Goal: Task Accomplishment & Management: Use online tool/utility

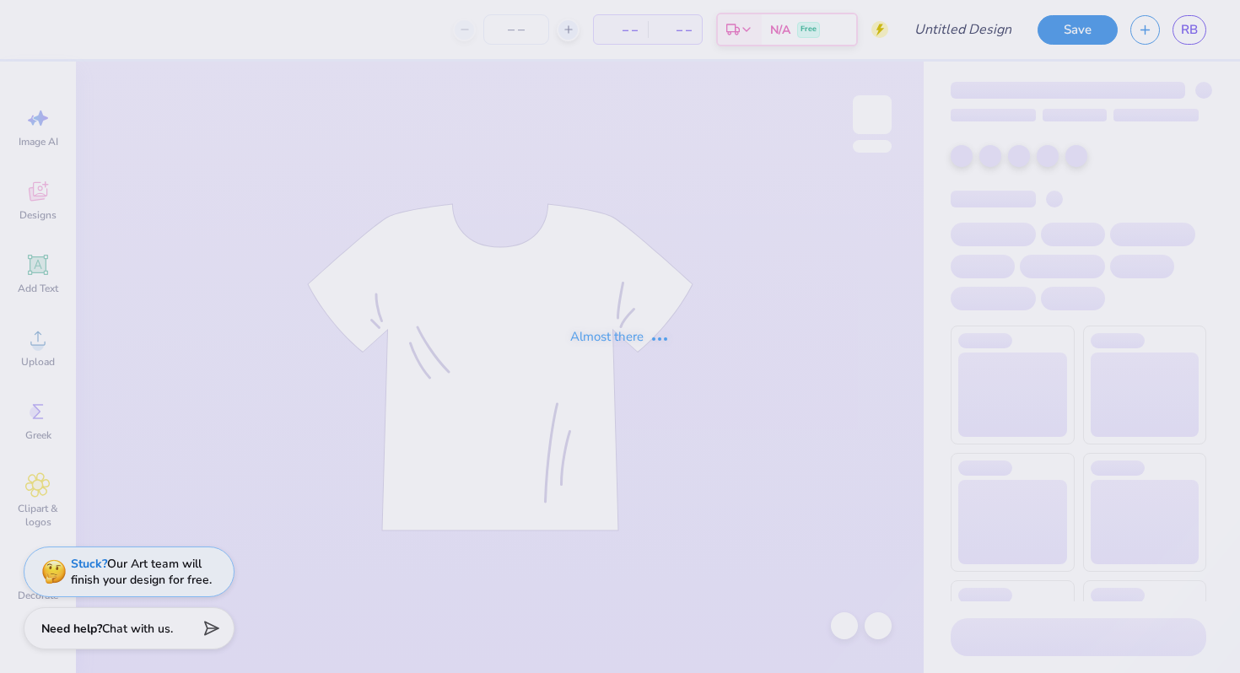
type input "delta zeta philo draft 2025"
type input "256"
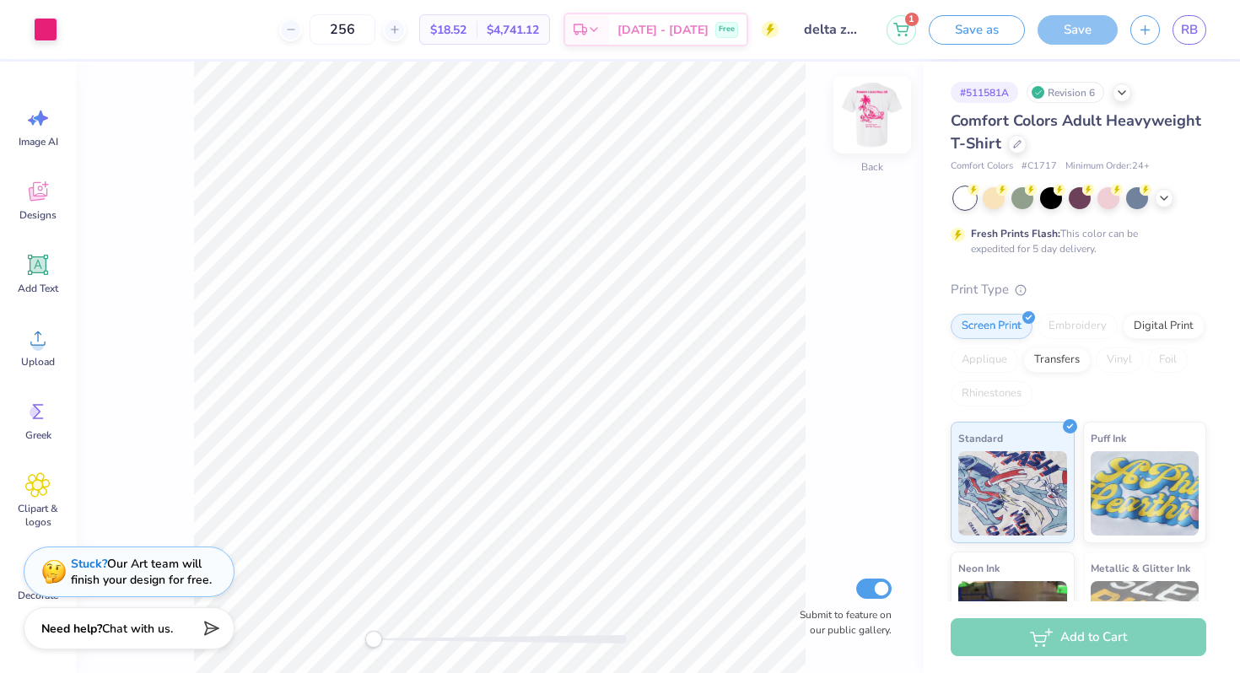
click at [884, 134] on img at bounding box center [871, 114] width 67 height 67
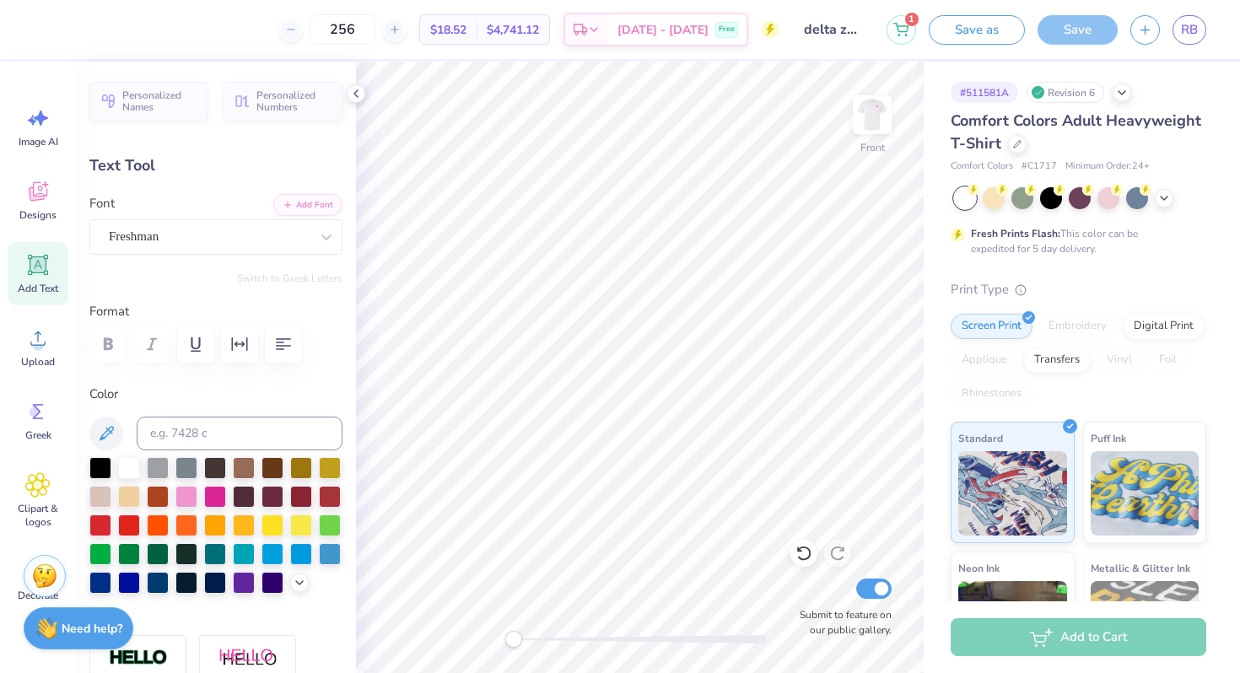
scroll to position [0, 6]
type textarea "Diamond league Fall 25"
type input "5.98"
type input "3.76"
type input "9.52"
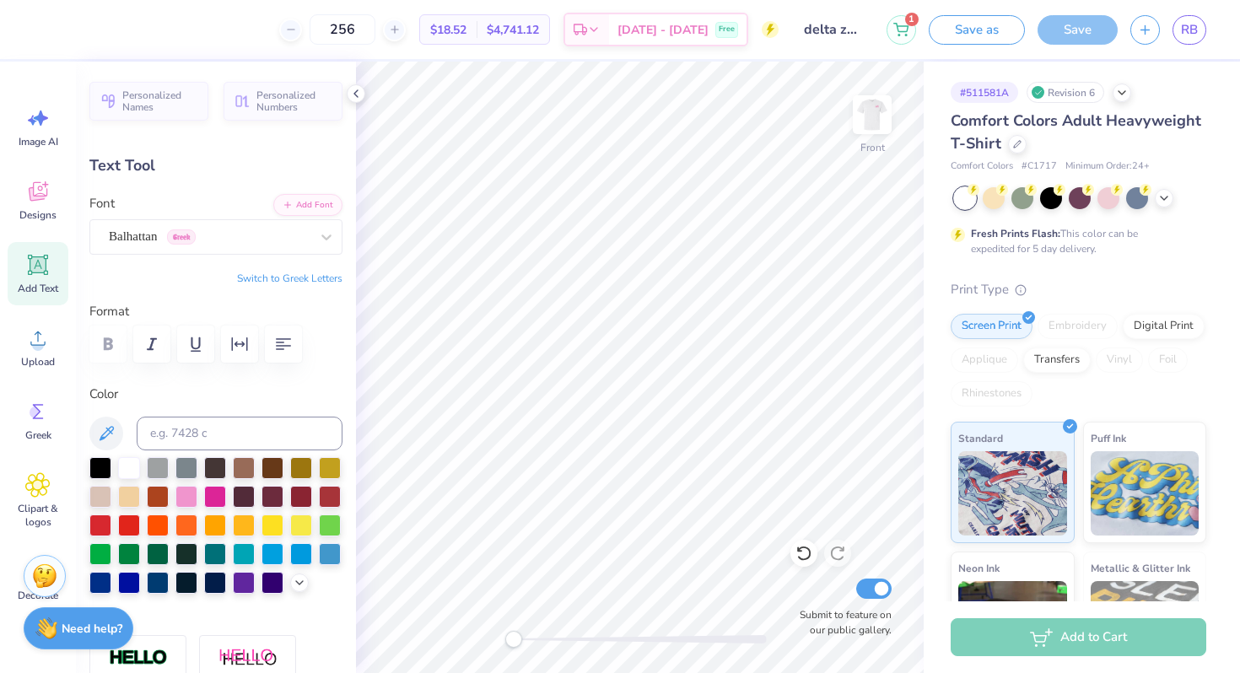
type input "29.2"
type input "6.69"
type input "1.54"
type input "18.23"
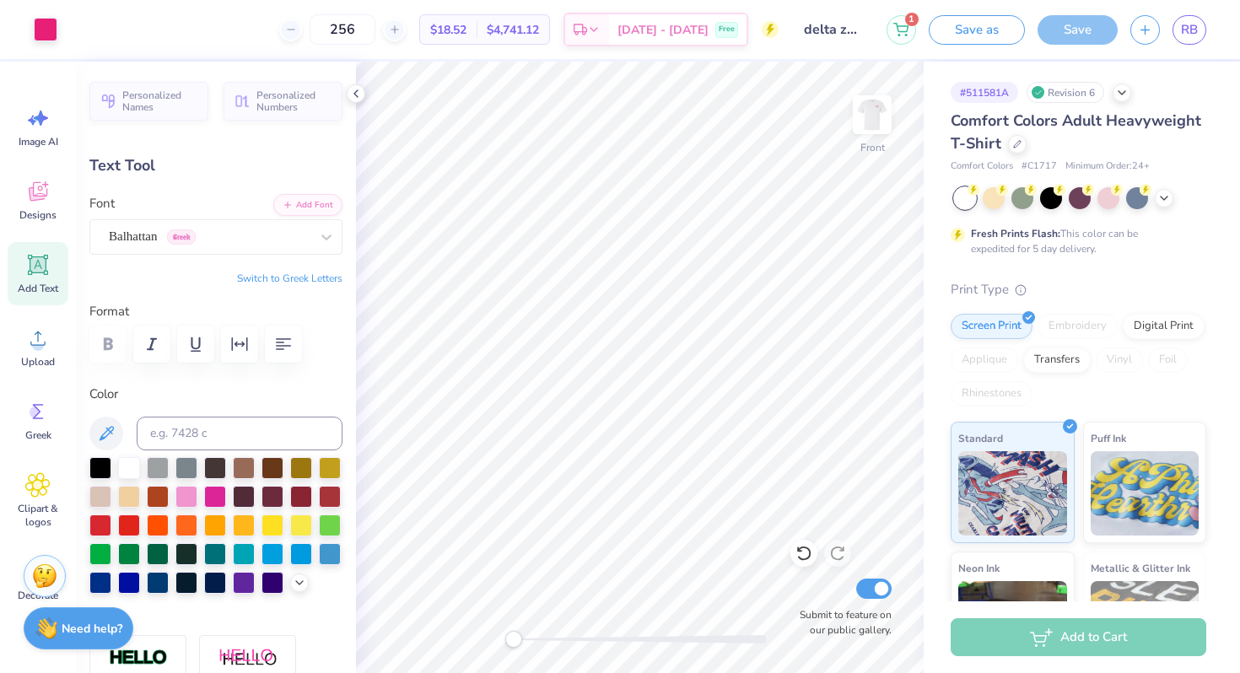
type input "0.2"
type input "7.48"
type input "1.72"
type input "17.79"
type input "6.59"
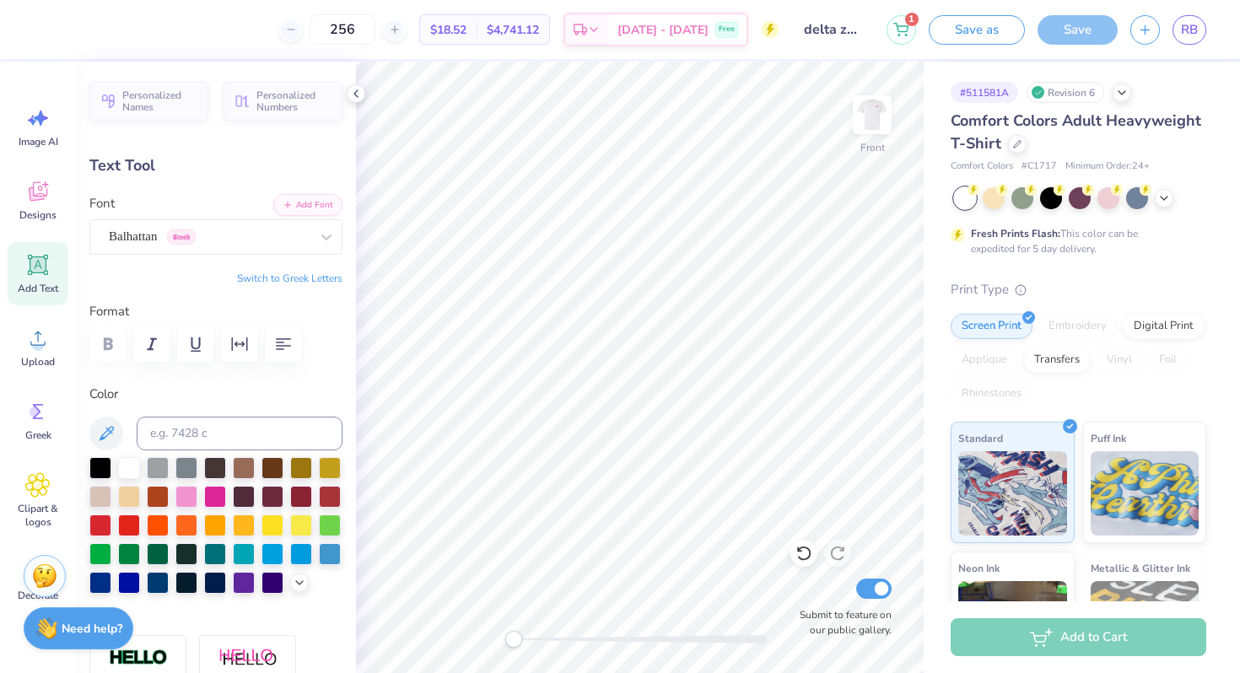
type input "1.52"
type input "17.71"
type input "0.0"
type input "17.76"
type input "0.0"
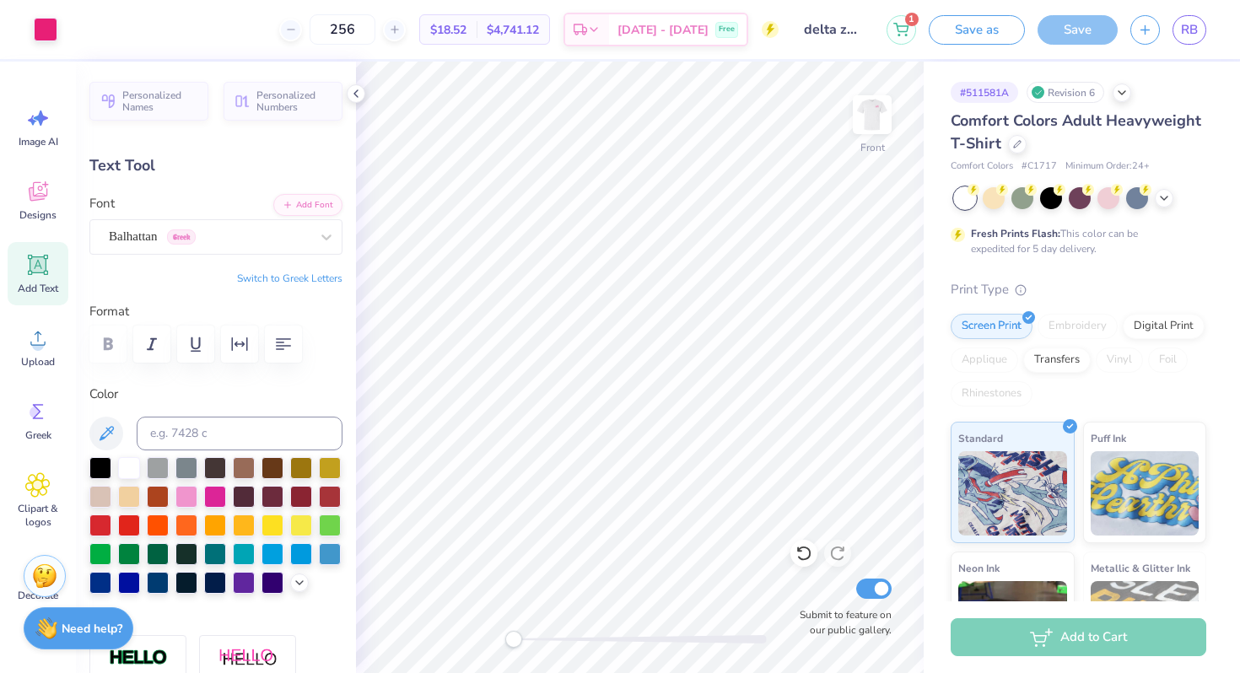
type input "17.84"
type input "0.0"
type input "17.63"
type input "0.0"
type input "17.81"
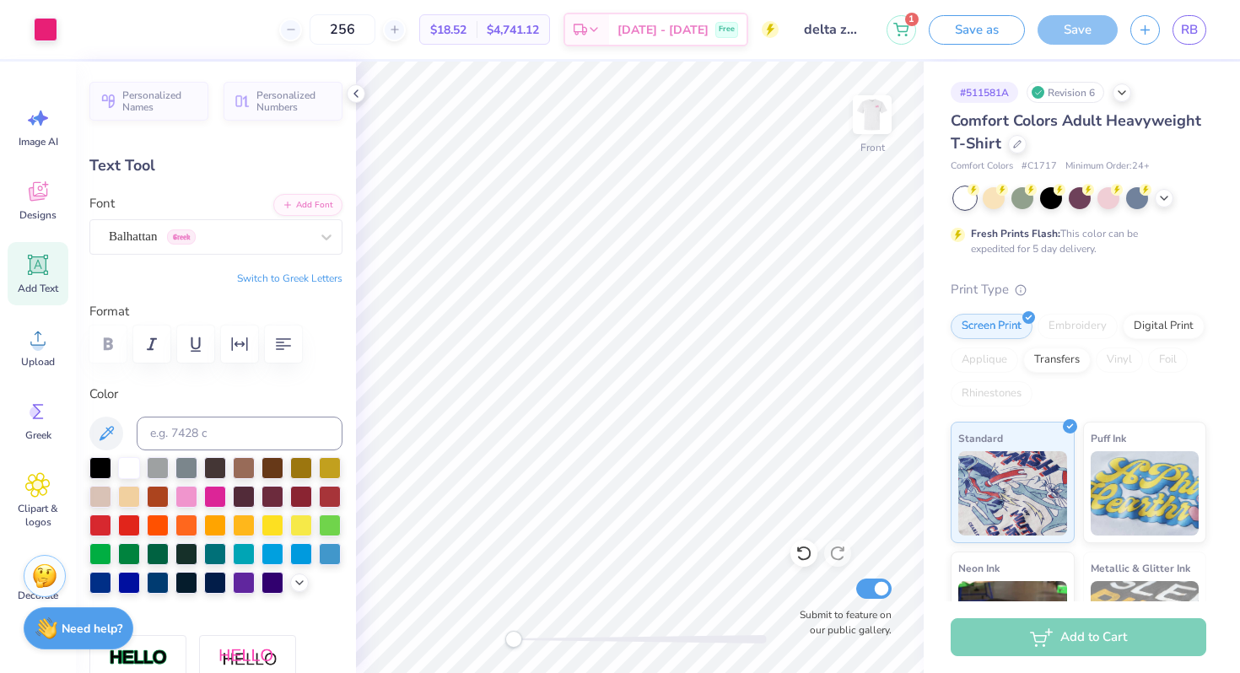
type input "0.0"
type input "17.40"
type input "0.0"
type input "17.75"
type input "0.0"
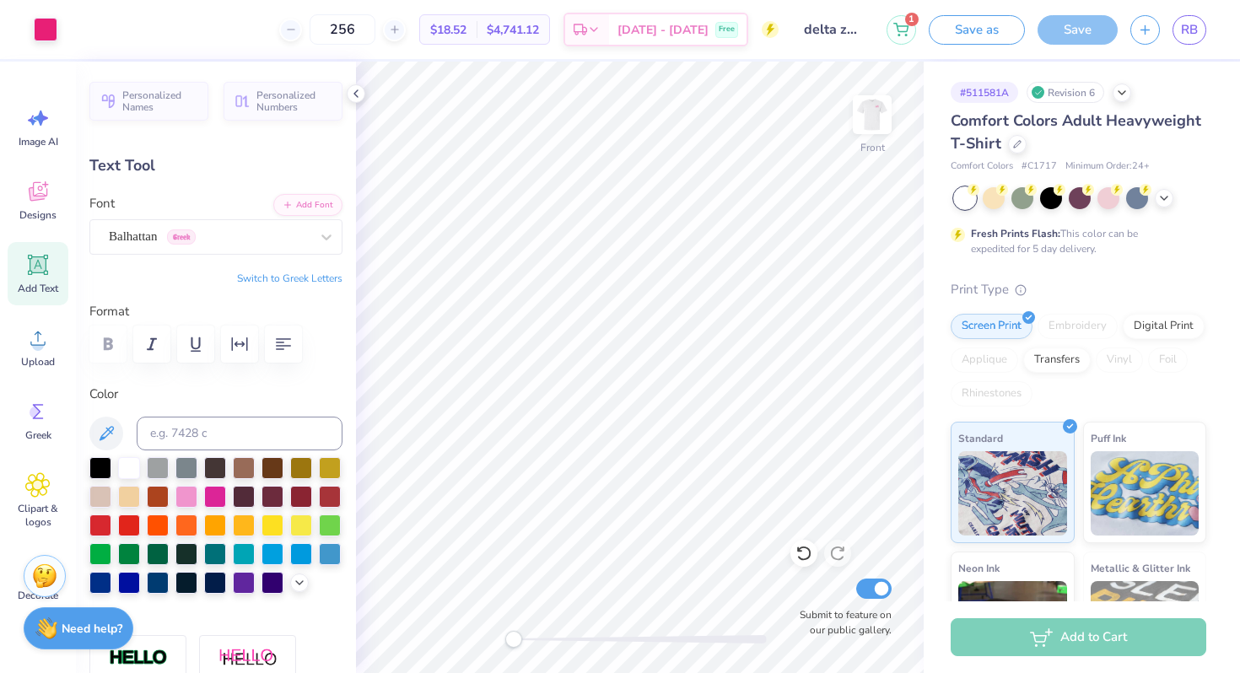
type input "16.28"
type input "0.0"
type input "18.25"
type input "0.0"
click at [888, 126] on img at bounding box center [871, 114] width 67 height 67
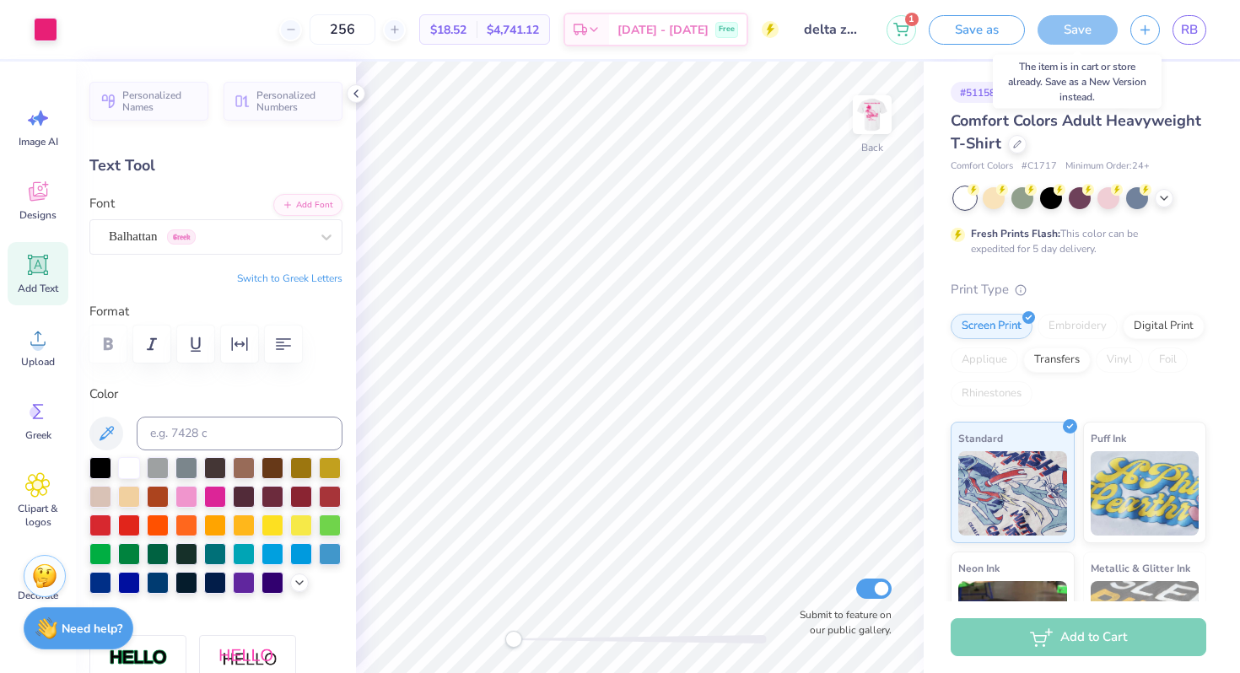
click at [1063, 30] on div "Save" at bounding box center [1077, 30] width 80 height 30
click at [1057, 29] on div "Save" at bounding box center [1077, 30] width 80 height 30
click at [991, 30] on button "Save as" at bounding box center [976, 28] width 96 height 30
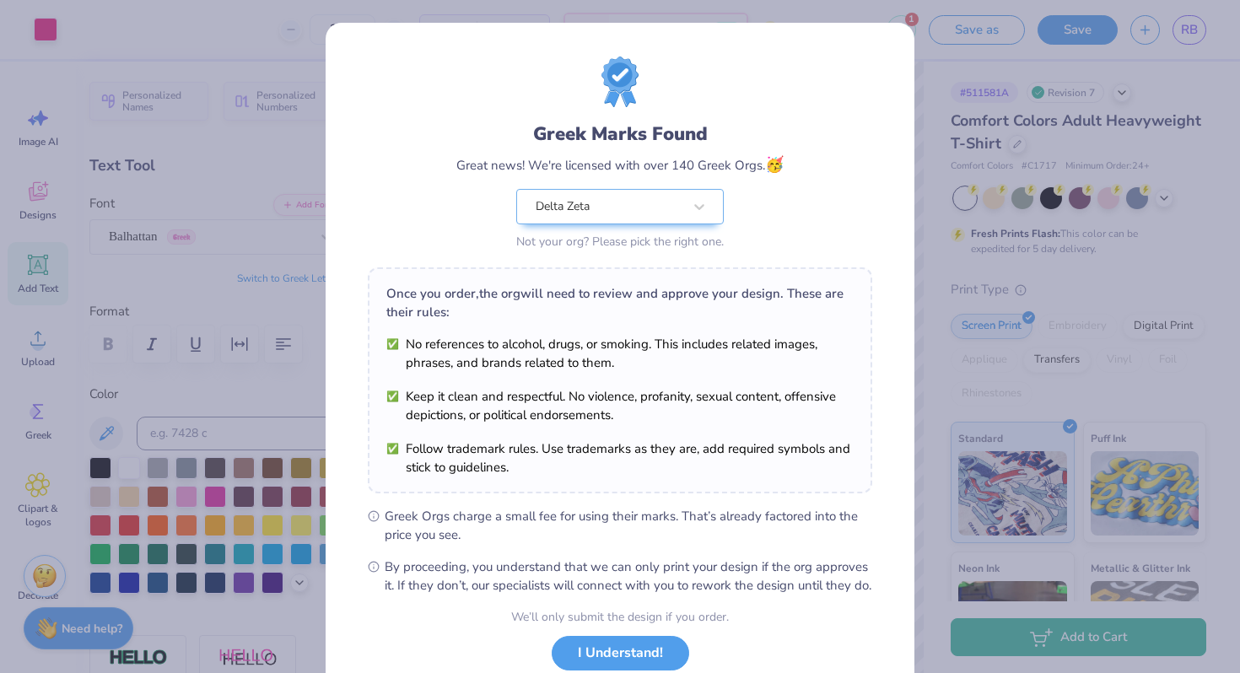
scroll to position [116, 0]
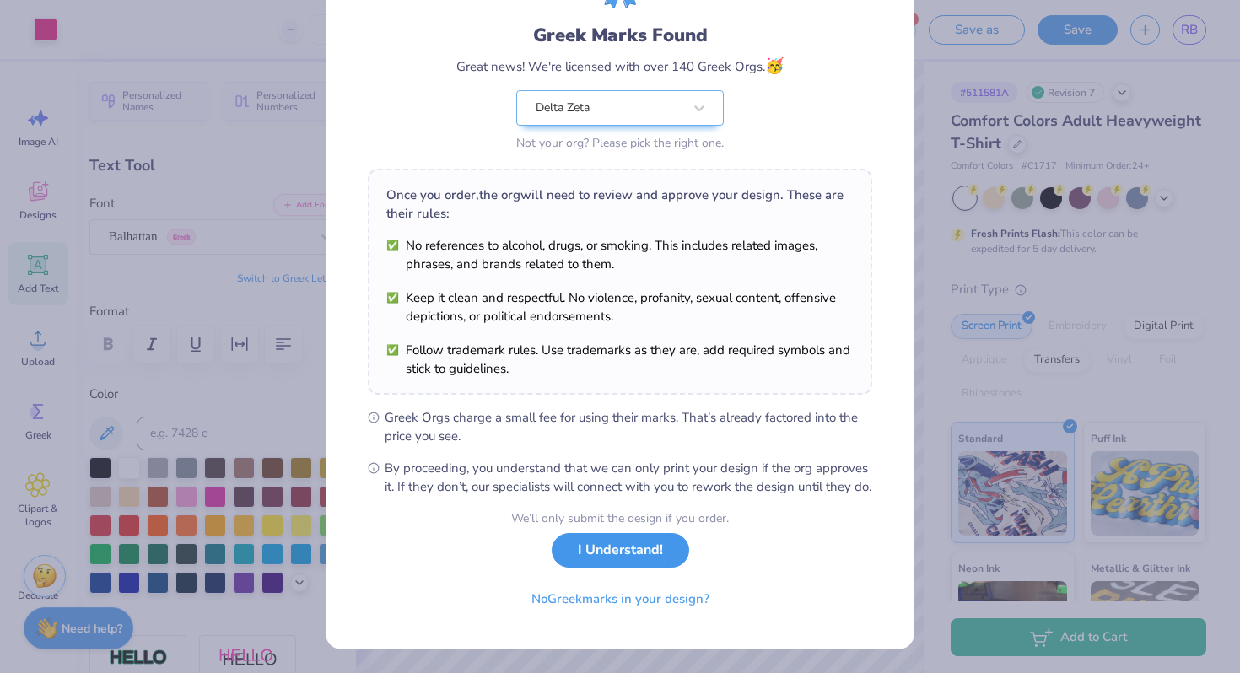
click at [595, 563] on button "I Understand!" at bounding box center [620, 550] width 137 height 35
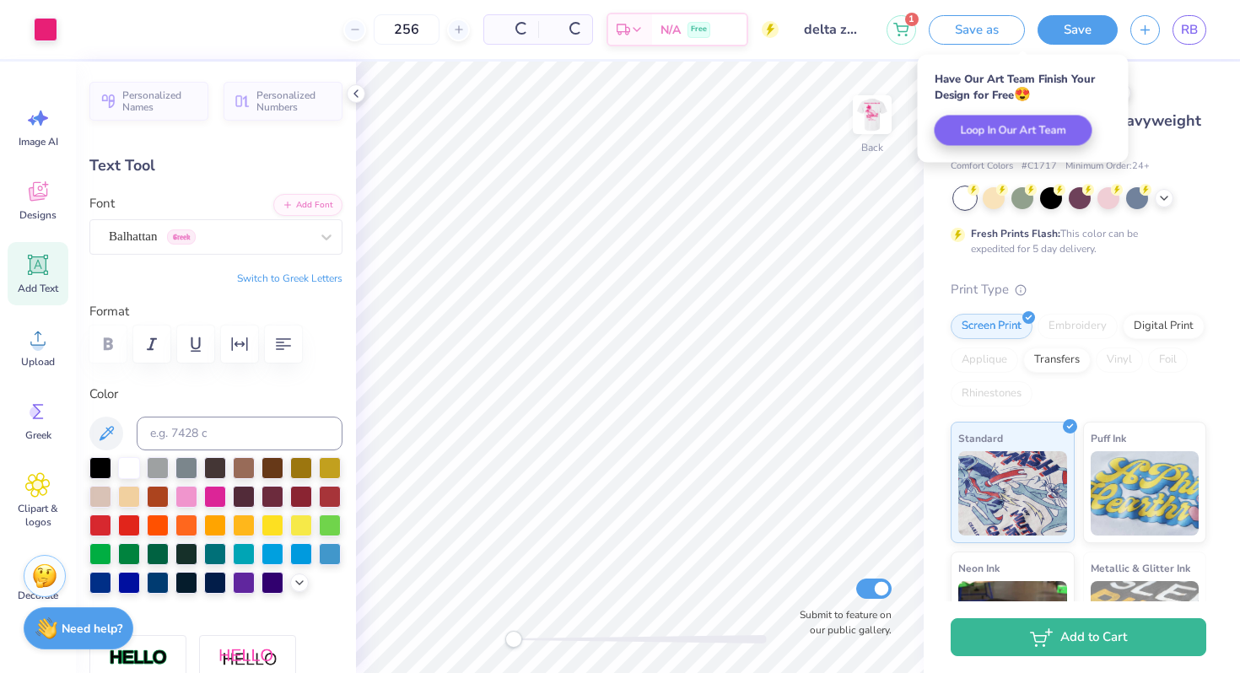
scroll to position [0, 0]
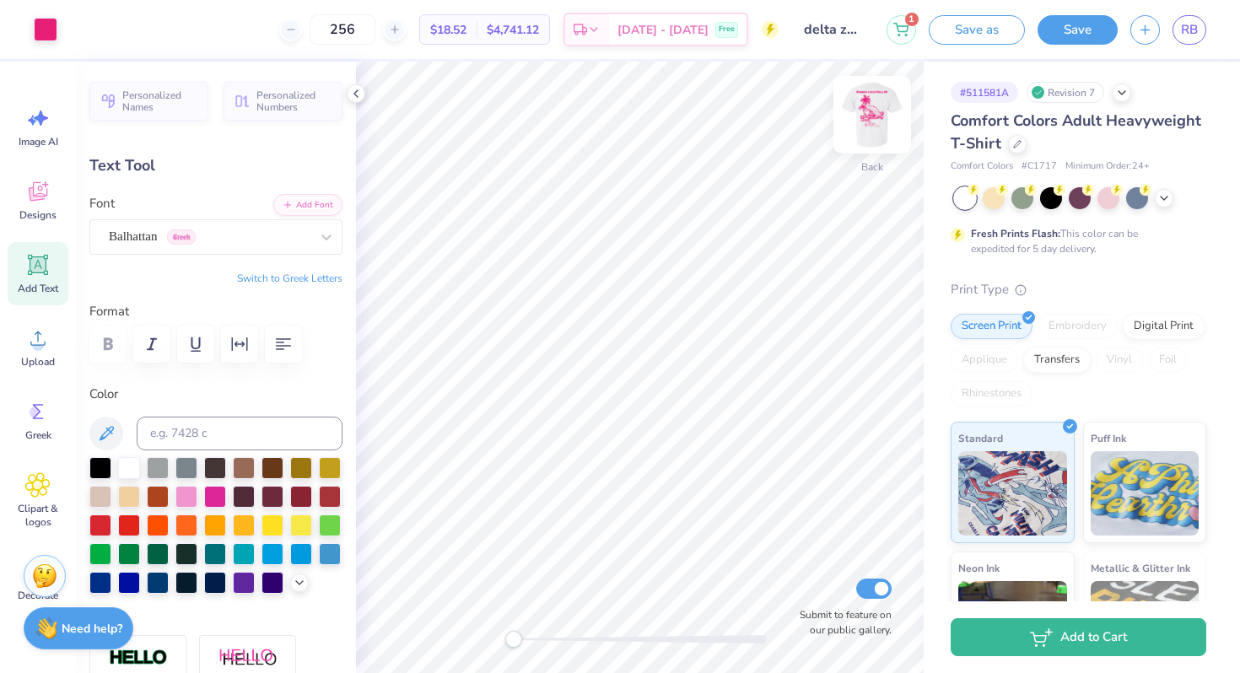
click at [867, 134] on img at bounding box center [871, 114] width 67 height 67
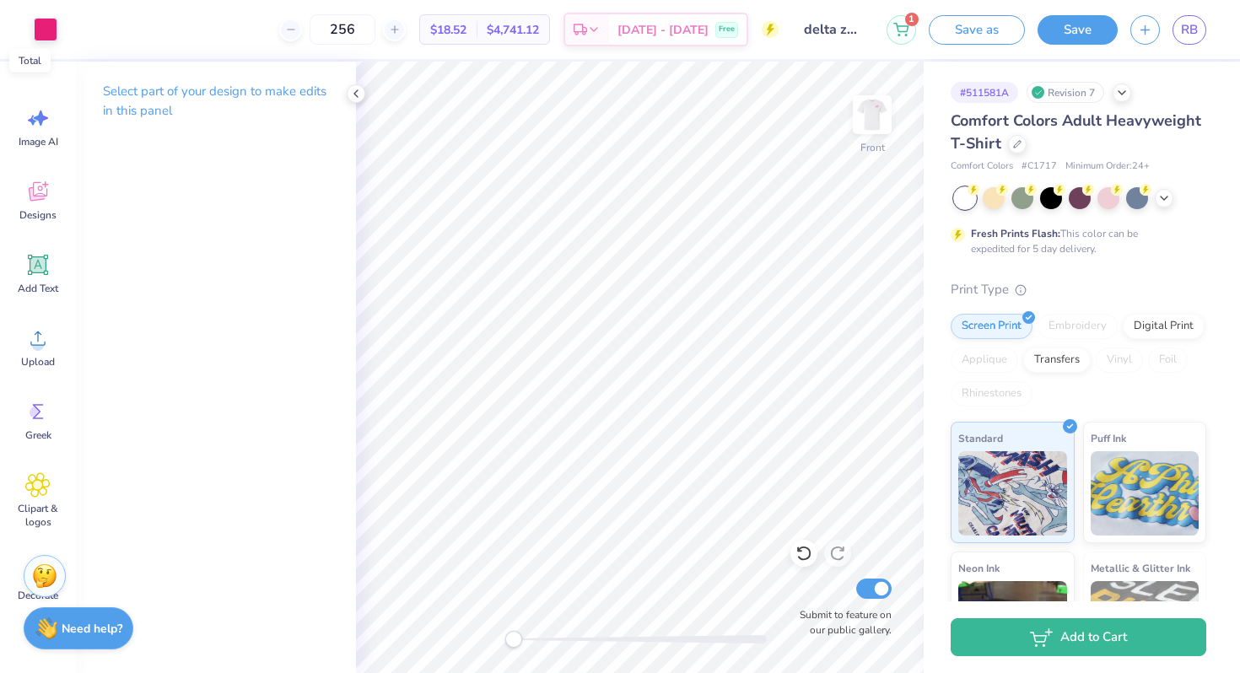
click at [539, 30] on span "$4,741.12" at bounding box center [513, 30] width 52 height 18
click at [597, 32] on polyline at bounding box center [593, 31] width 7 height 3
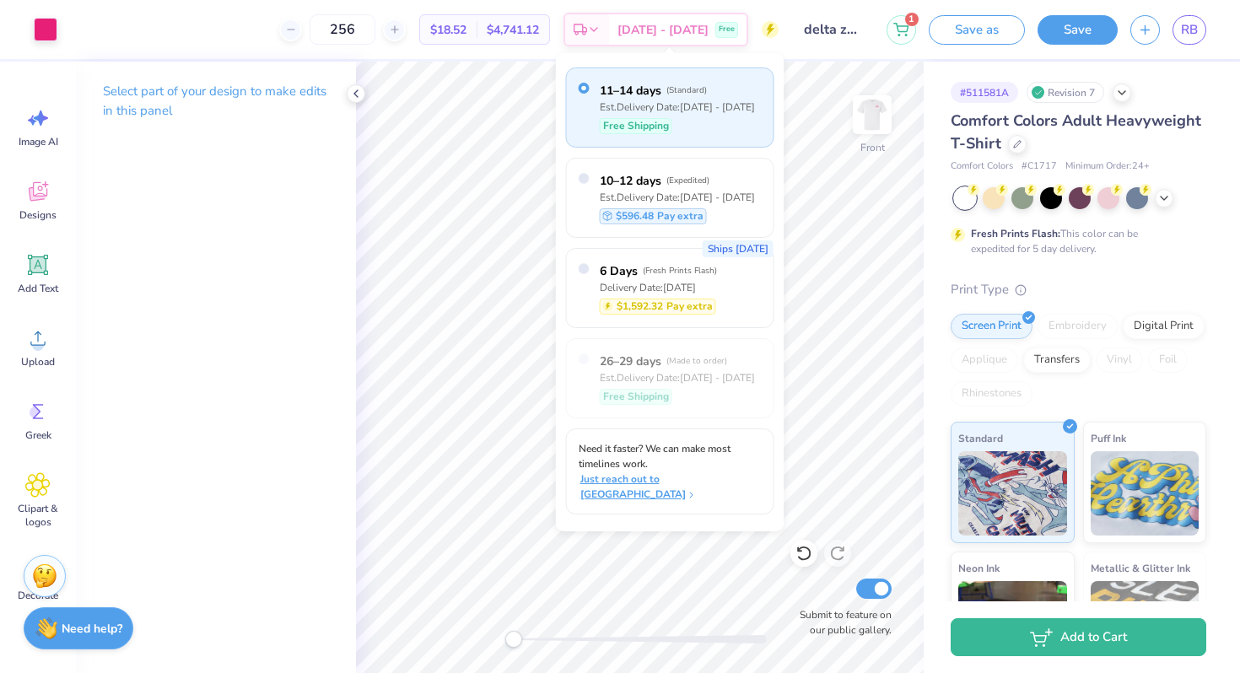
click at [725, 471] on span "Just reach out to [GEOGRAPHIC_DATA]" at bounding box center [671, 486] width 183 height 30
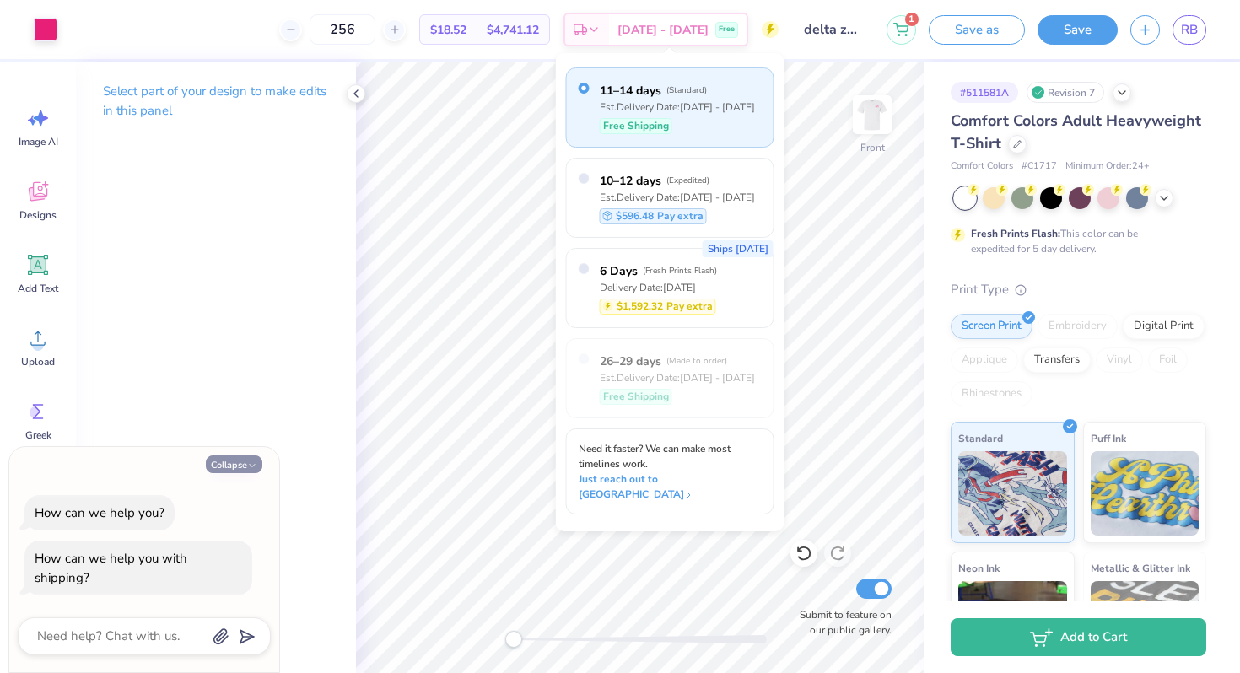
click at [246, 462] on button "Collapse" at bounding box center [234, 464] width 57 height 18
type textarea "x"
